Goal: Transaction & Acquisition: Subscribe to service/newsletter

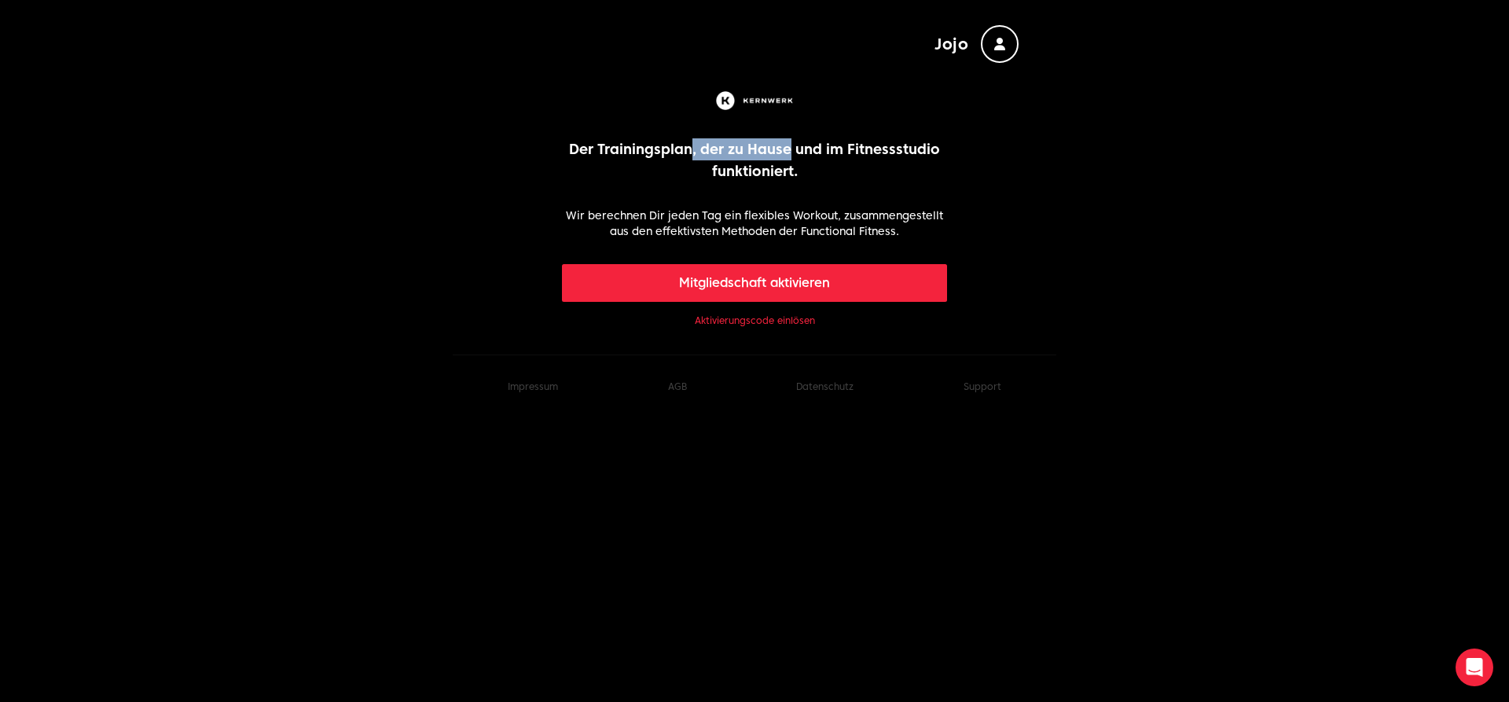
drag, startPoint x: 694, startPoint y: 143, endPoint x: 790, endPoint y: 152, distance: 96.3
click at [790, 152] on p "Der Trainingsplan, der zu Hause und im Fitnessstudio funktioniert." at bounding box center [755, 160] width 386 height 44
click at [787, 321] on link "Aktivierungscode einlösen" at bounding box center [755, 320] width 120 height 13
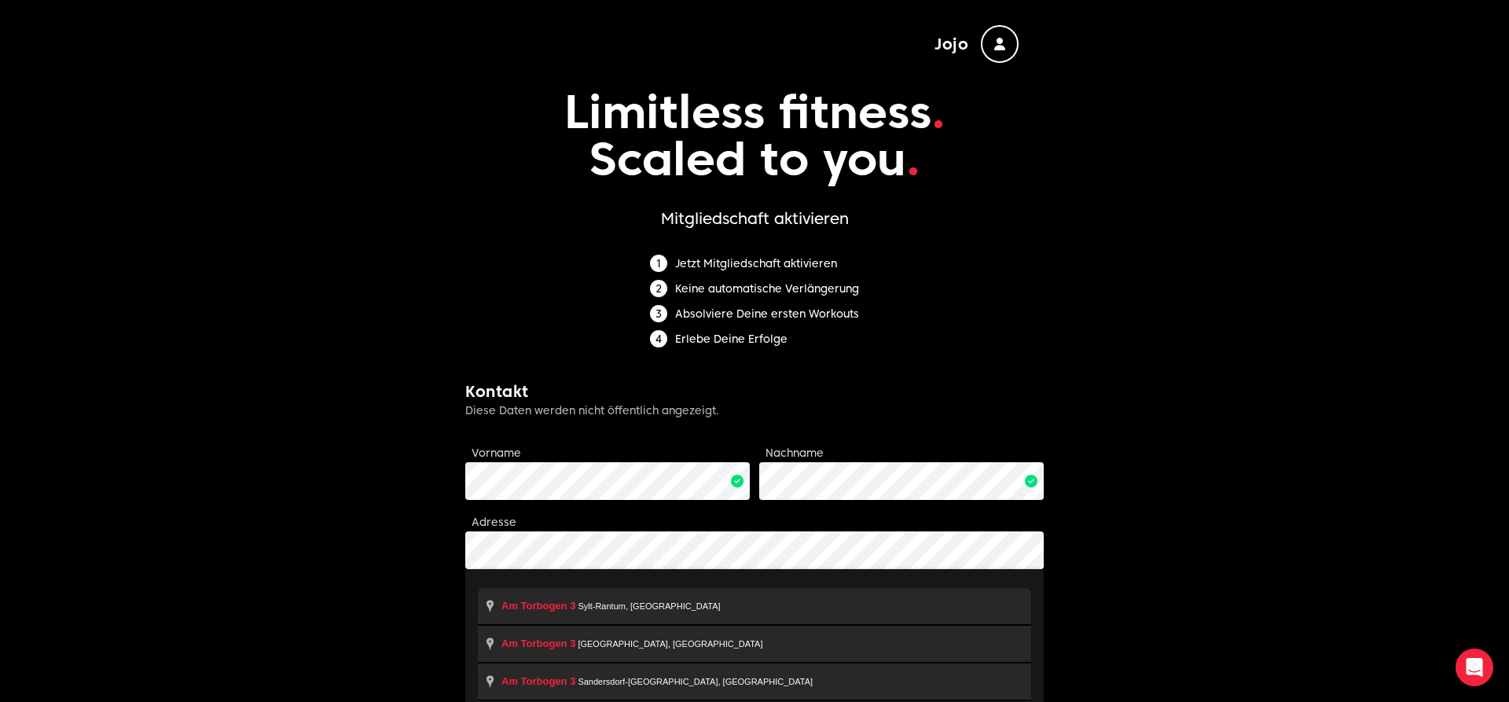
click at [336, 614] on body "Jojo Limitless fitness . Scaled to you . Mitgliedschaft aktivieren Jetzt Mitgli…" at bounding box center [754, 549] width 1509 height 1098
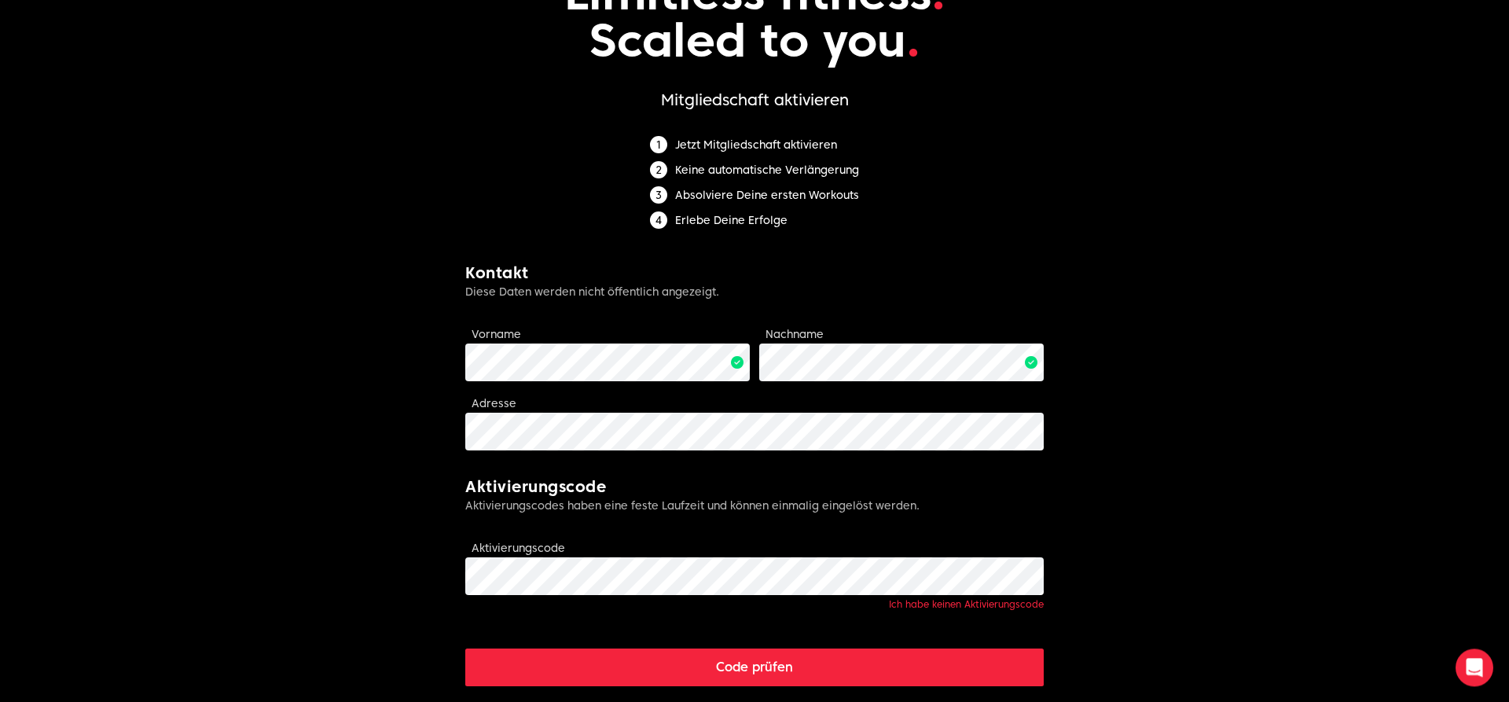
scroll to position [160, 0]
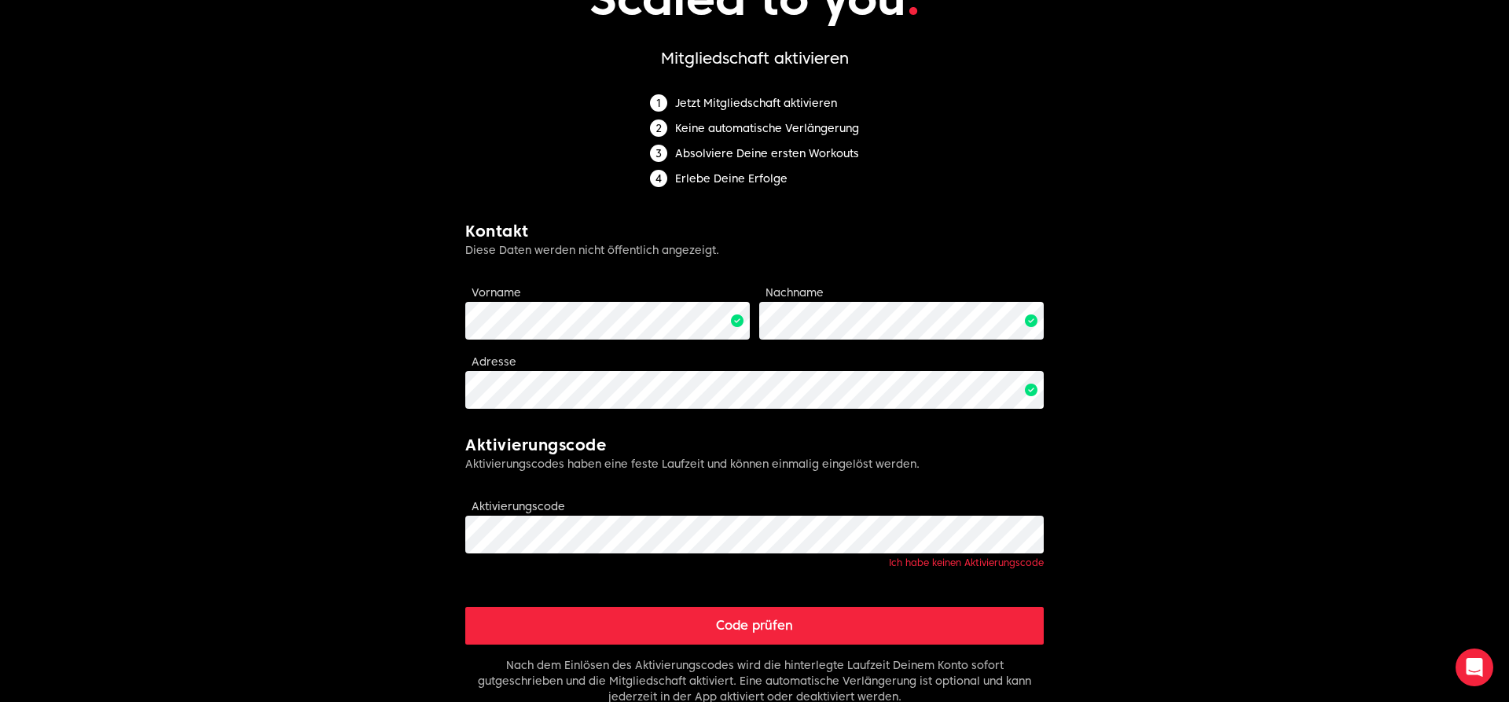
click at [742, 615] on button "Code prüfen" at bounding box center [754, 626] width 578 height 38
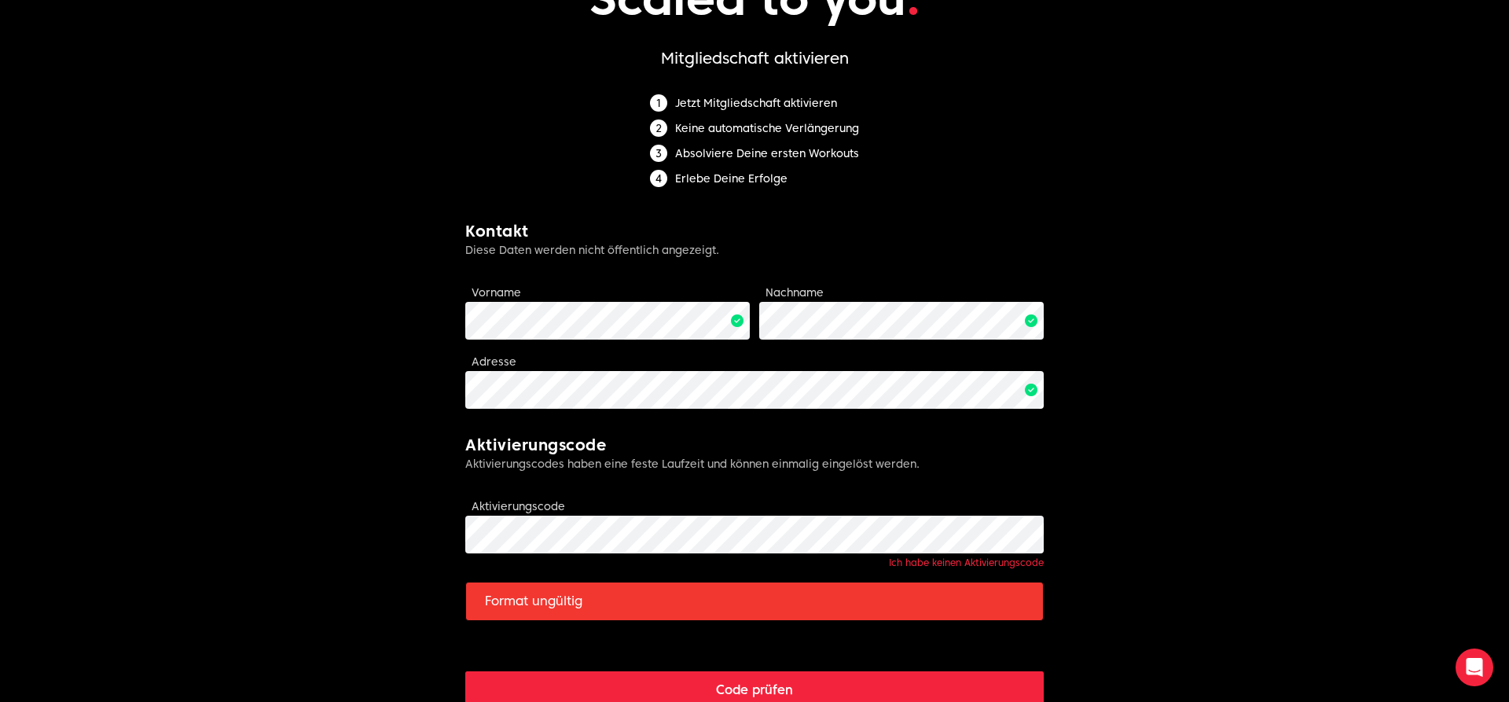
scroll to position [0, 0]
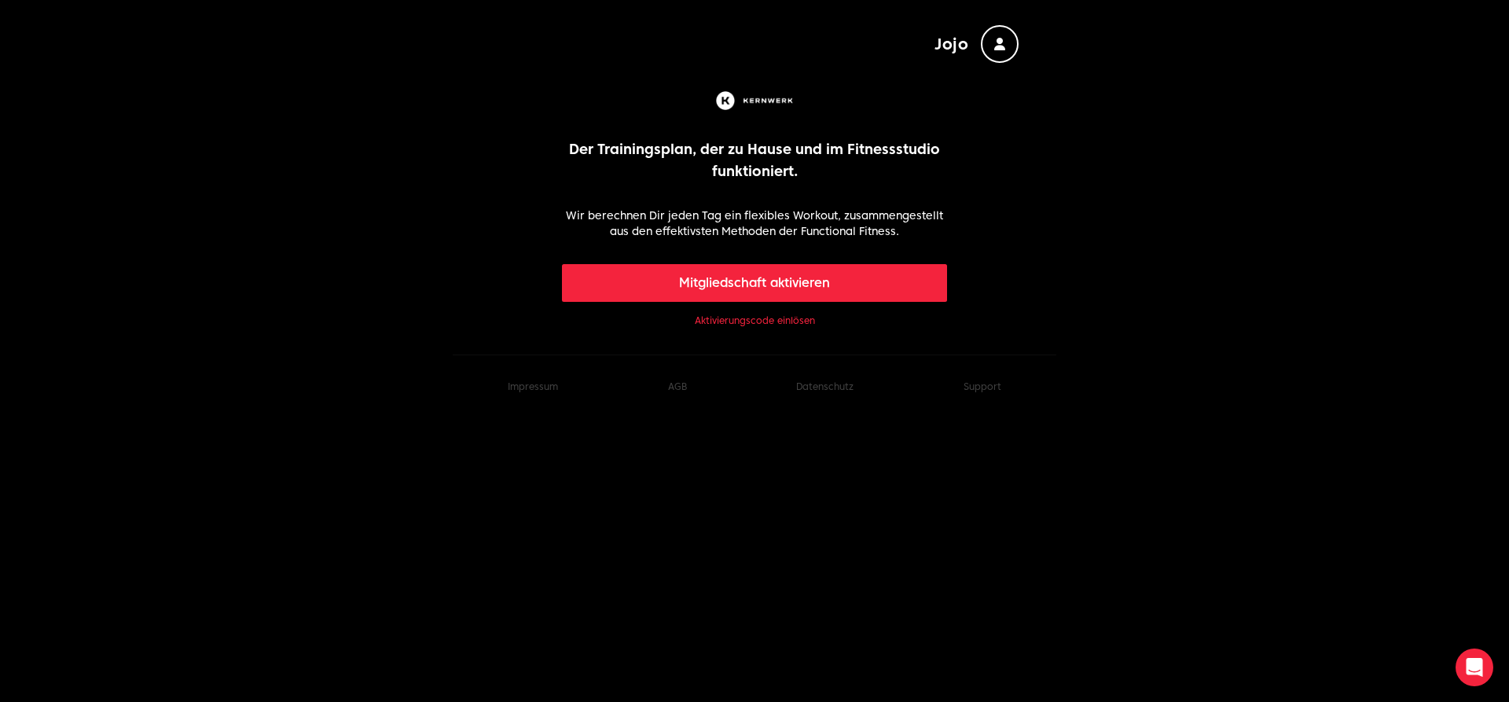
click at [791, 285] on button "Mitgliedschaft aktivieren" at bounding box center [755, 283] width 386 height 38
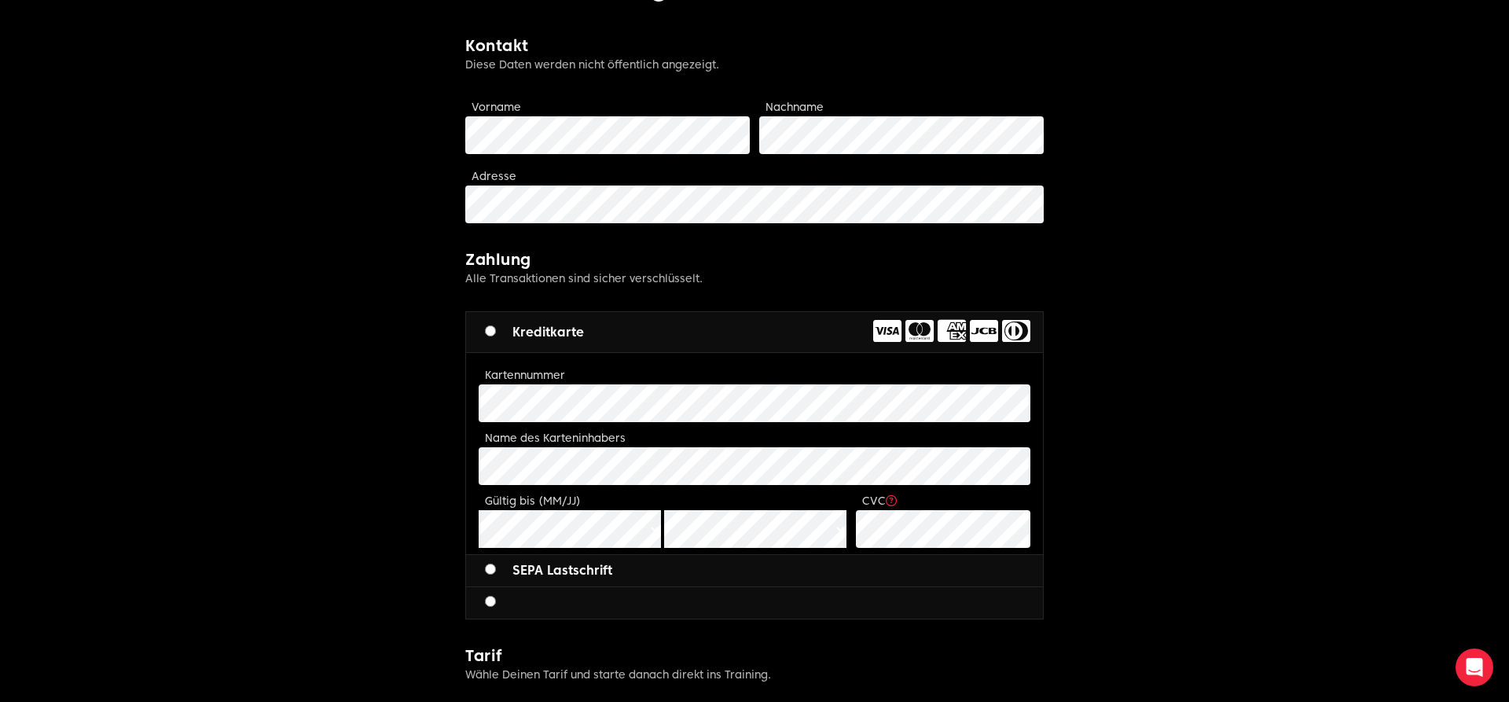
scroll to position [641, 0]
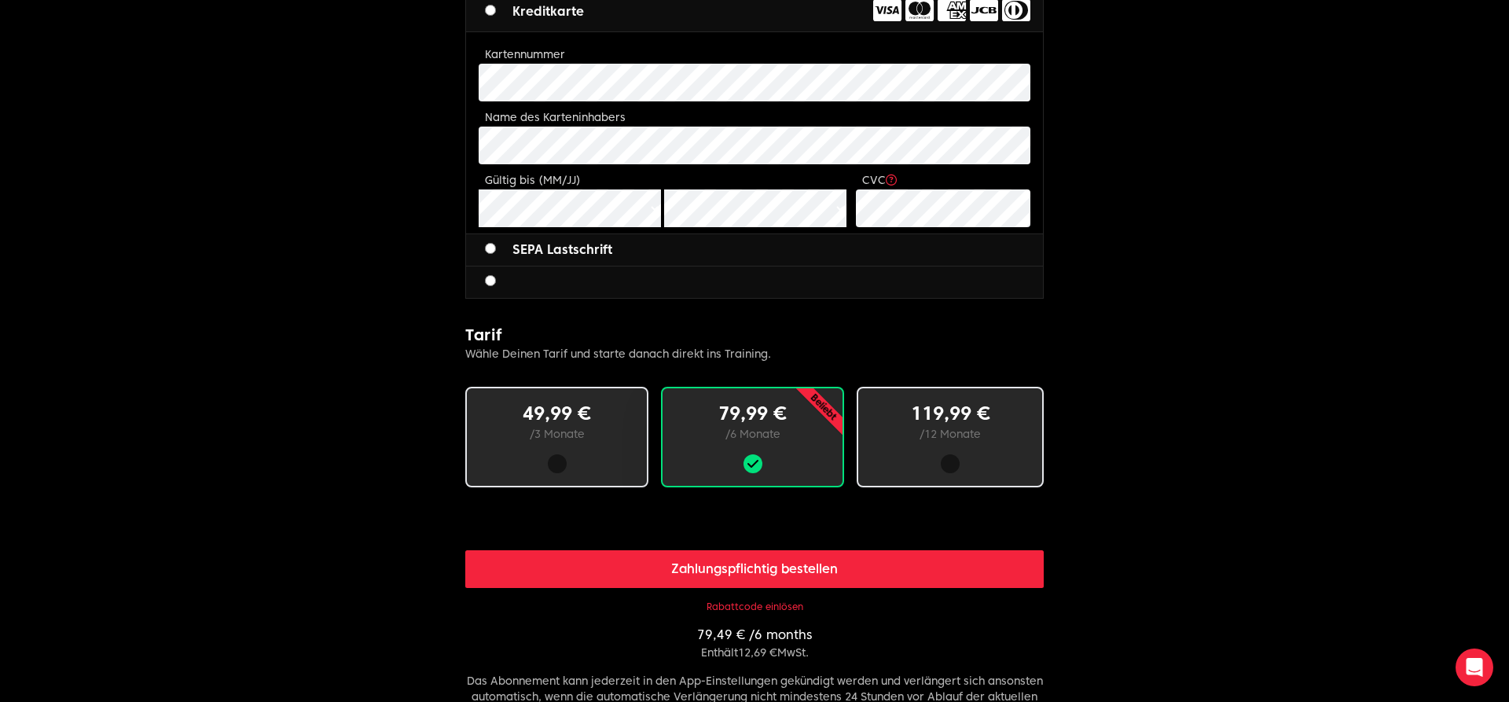
click at [606, 416] on p "49,99 €" at bounding box center [557, 413] width 130 height 25
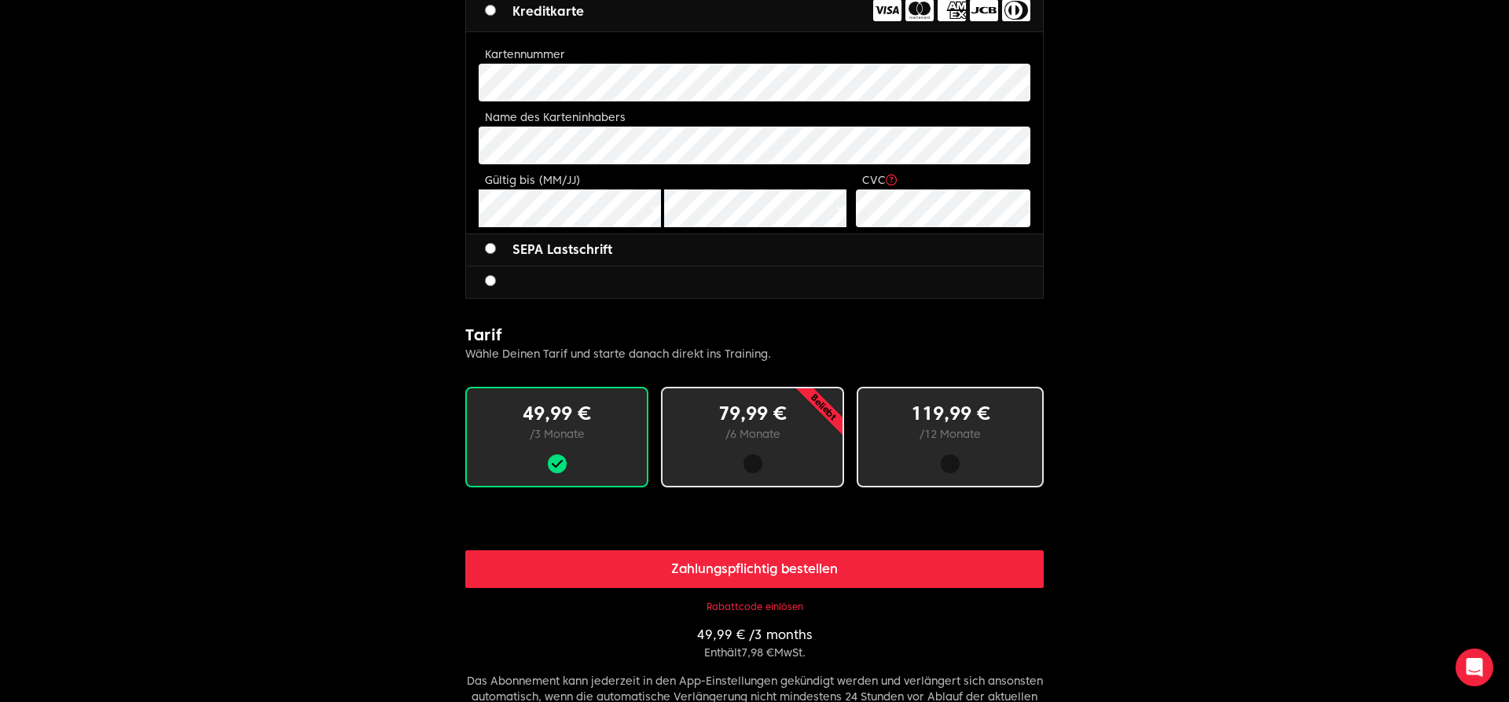
click at [746, 604] on button "Rabattcode einlösen" at bounding box center [754, 606] width 97 height 13
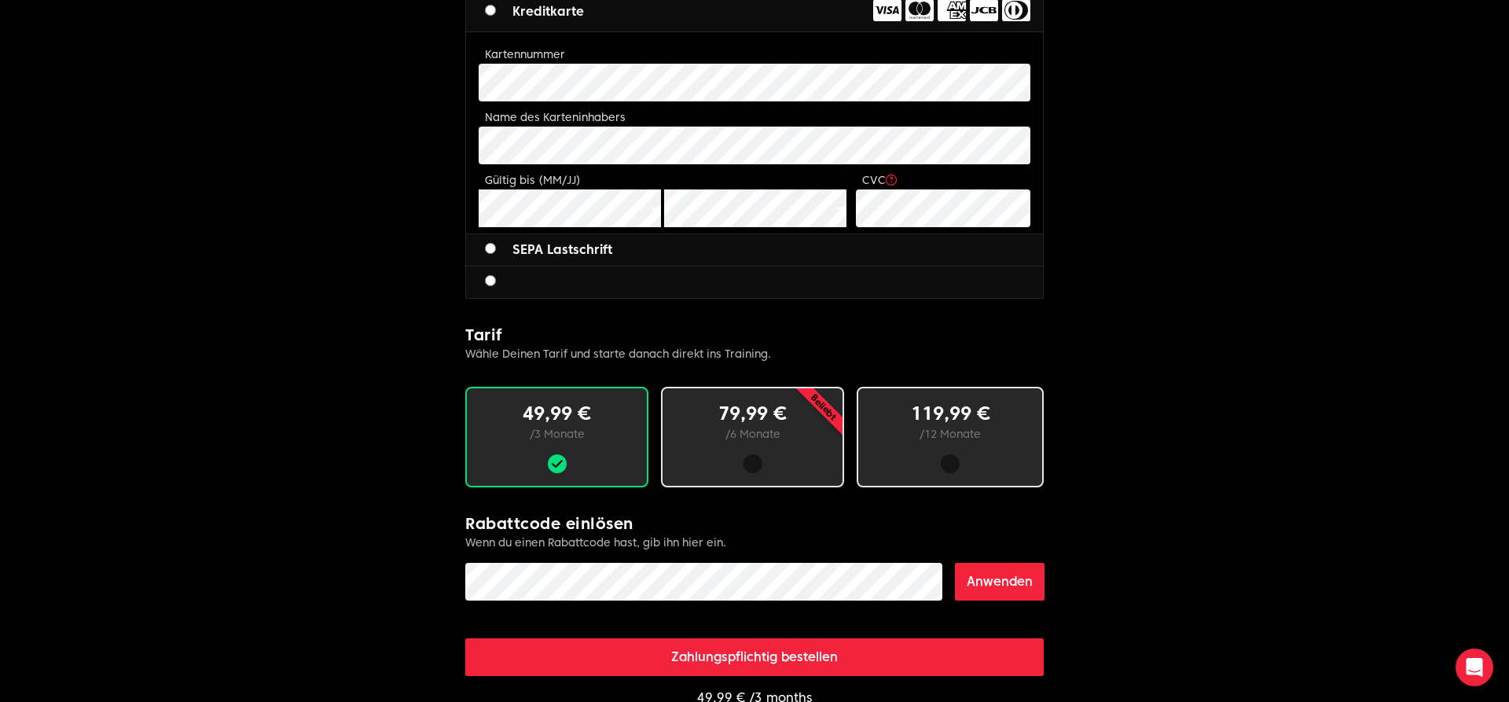
click at [1026, 589] on button "Anwenden" at bounding box center [1000, 582] width 90 height 38
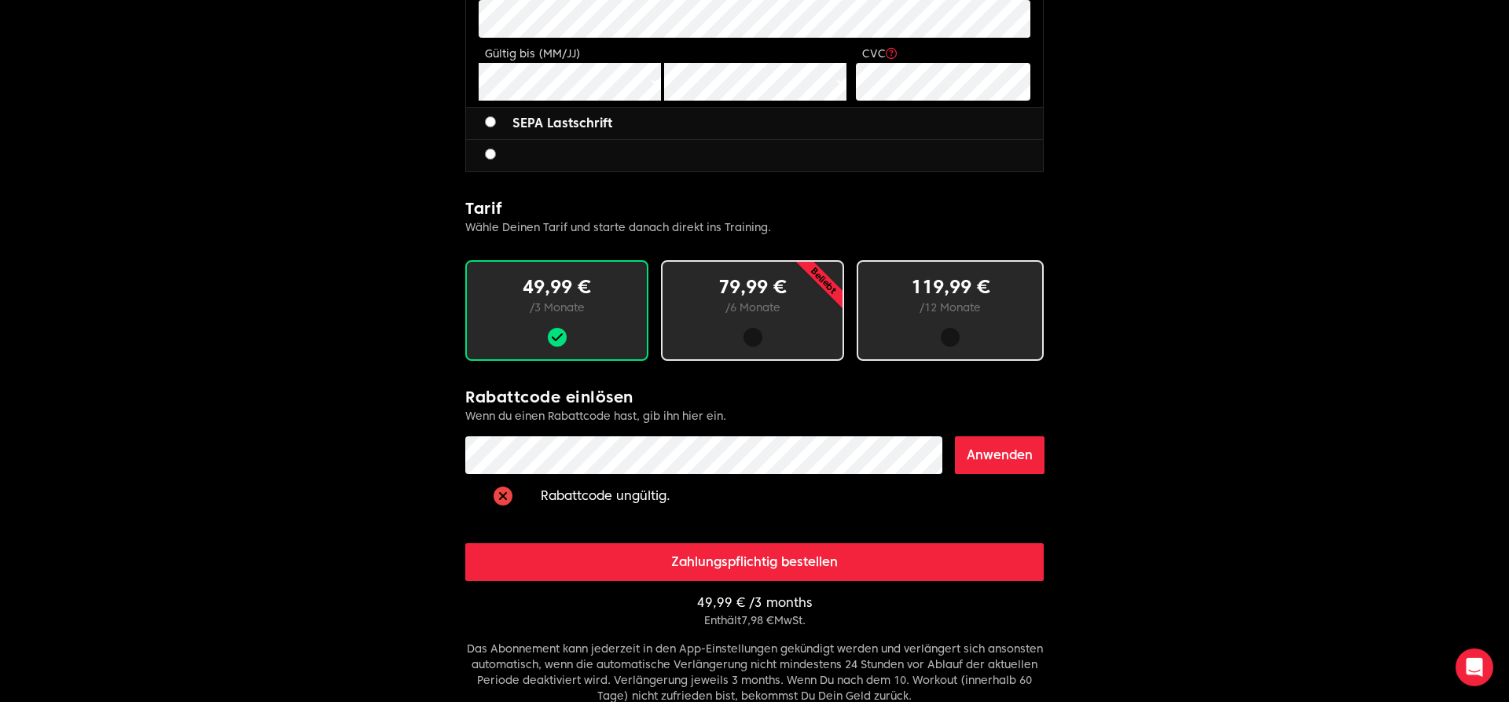
scroll to position [802, 0]
